Goal: Task Accomplishment & Management: Use online tool/utility

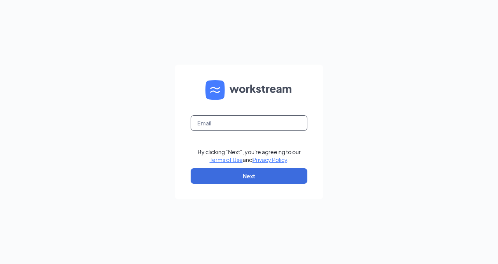
click at [227, 124] on input "text" at bounding box center [249, 123] width 117 height 16
type input "[EMAIL_ADDRESS][DOMAIN_NAME]"
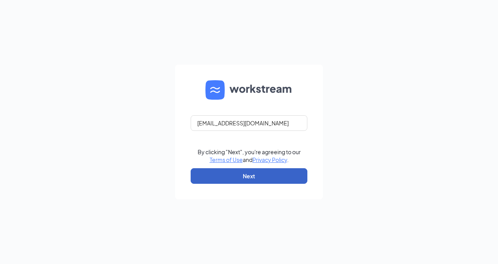
click at [252, 178] on button "Next" at bounding box center [249, 176] width 117 height 16
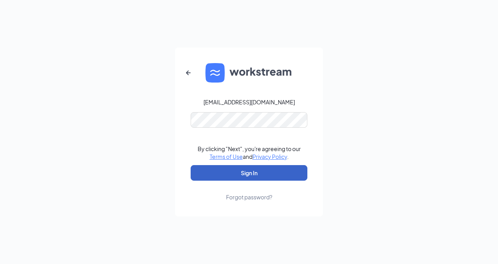
click at [255, 174] on button "Sign In" at bounding box center [249, 173] width 117 height 16
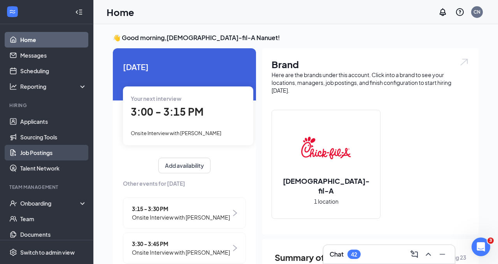
click at [51, 158] on link "Job Postings" at bounding box center [53, 153] width 67 height 16
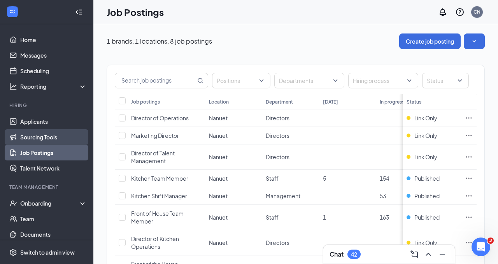
click at [67, 137] on link "Sourcing Tools" at bounding box center [53, 137] width 67 height 16
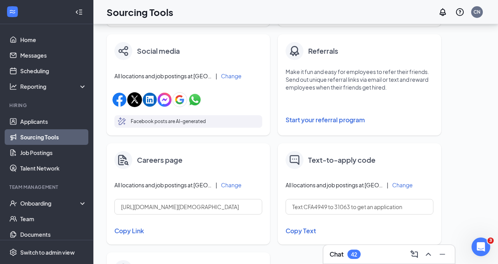
scroll to position [288, 0]
